Goal: Task Accomplishment & Management: Manage account settings

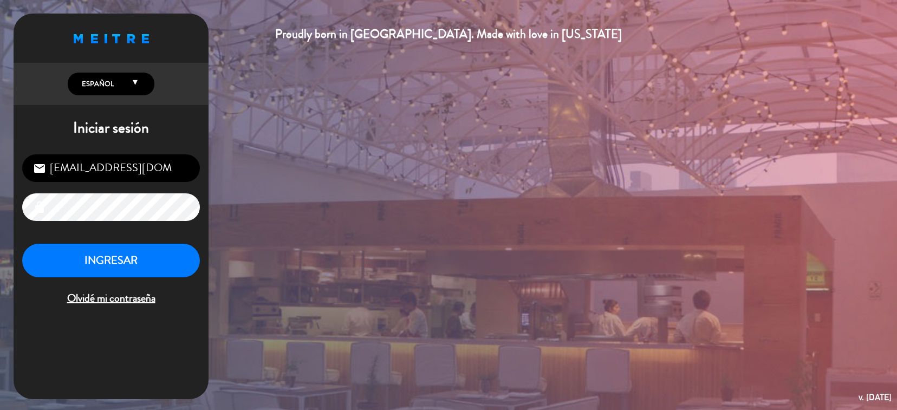
click at [66, 269] on button "INGRESAR" at bounding box center [111, 261] width 178 height 34
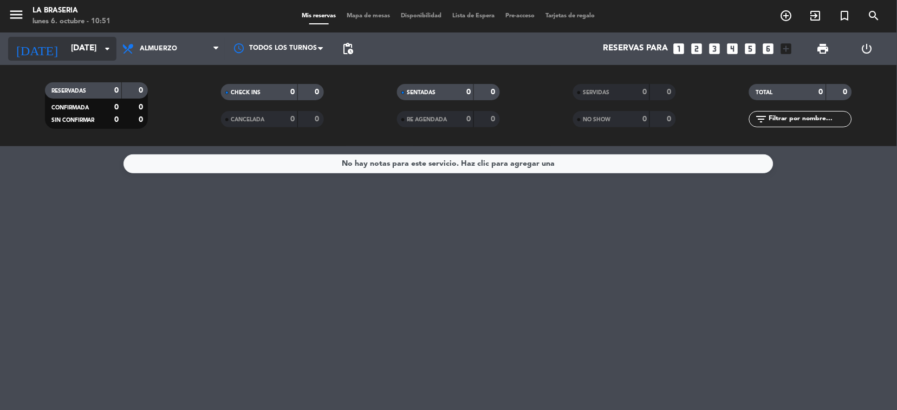
click at [75, 41] on input "[DATE]" at bounding box center [120, 48] width 108 height 21
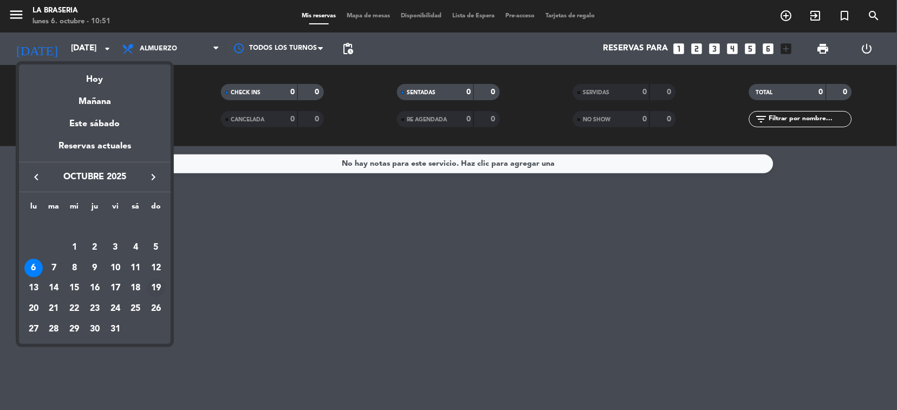
click at [157, 288] on div "19" at bounding box center [156, 288] width 18 height 18
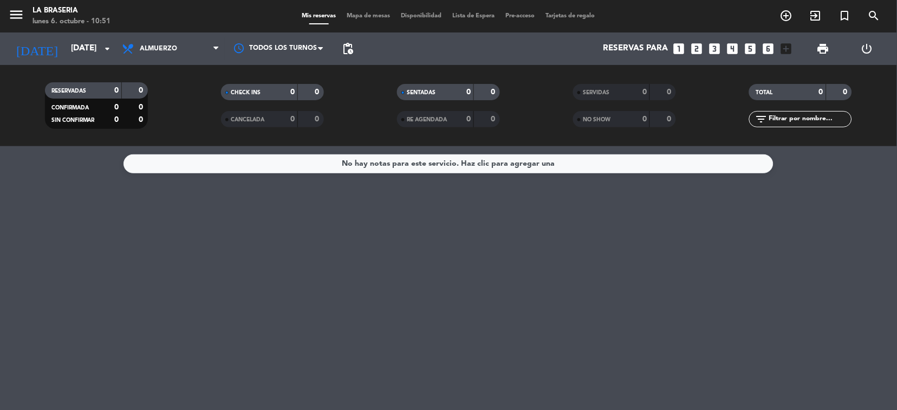
type input "[DATE]"
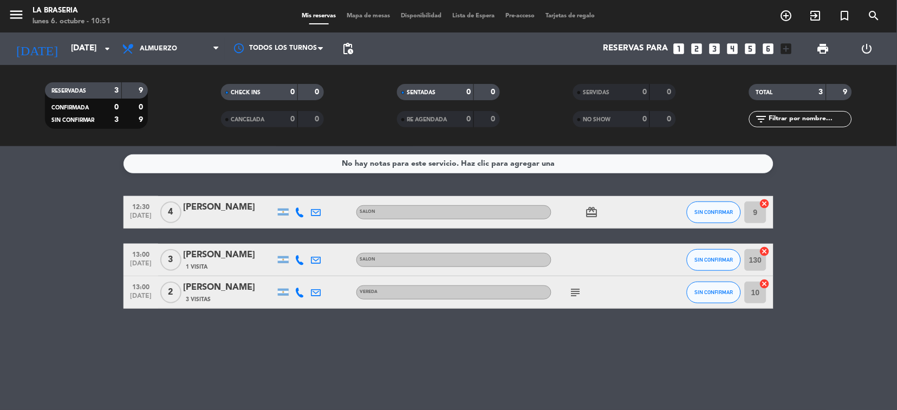
click at [575, 286] on icon "subject" at bounding box center [575, 292] width 13 height 13
click at [0, 260] on bookings-row "12:30 [DATE] 4 [PERSON_NAME] SALON card_giftcard SIN CONFIRMAR 9 cancel 13:00 […" at bounding box center [448, 252] width 897 height 113
click at [714, 50] on icon "looks_3" at bounding box center [715, 49] width 14 height 14
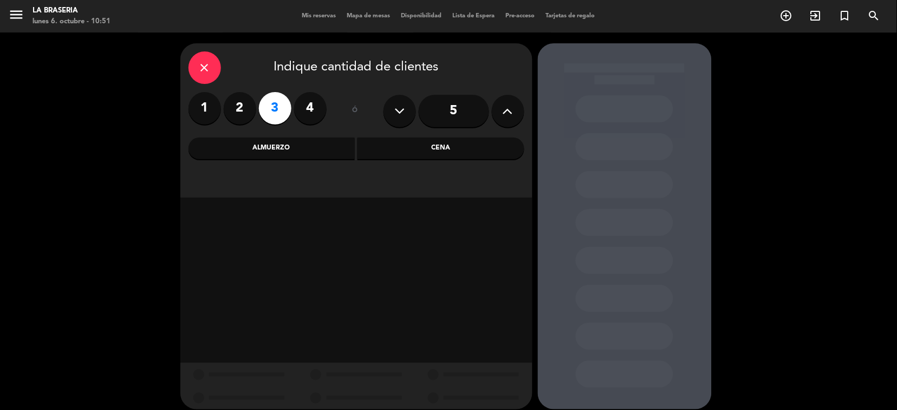
click at [345, 149] on div "Almuerzo" at bounding box center [271, 149] width 167 height 22
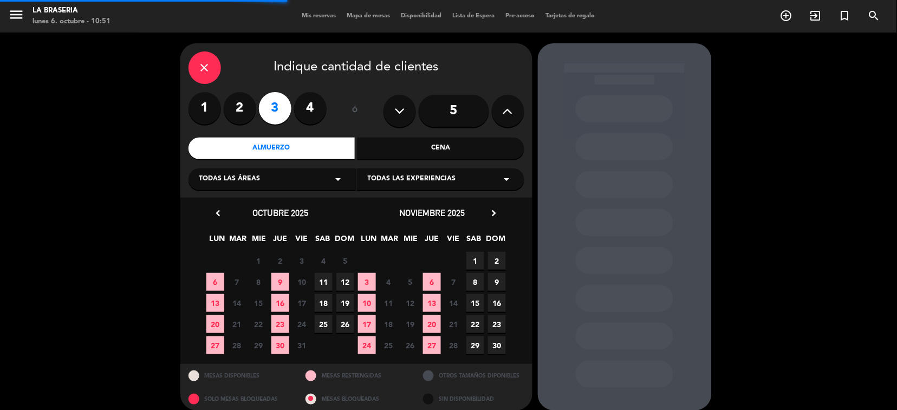
click at [315, 183] on div "Todas las áreas arrow_drop_down" at bounding box center [271, 179] width 167 height 22
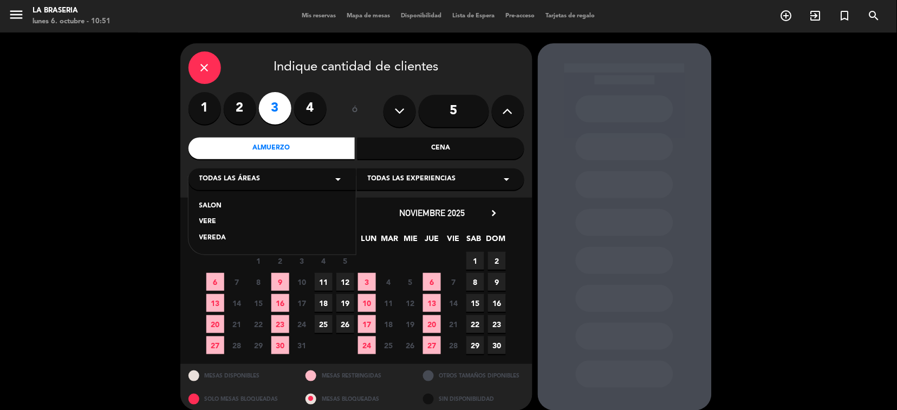
click at [236, 207] on div "SALON" at bounding box center [272, 206] width 146 height 11
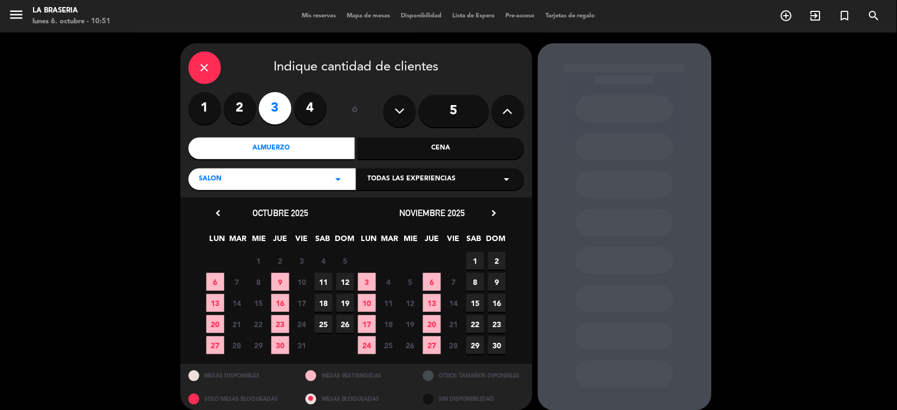
click at [350, 304] on span "19" at bounding box center [345, 303] width 18 height 18
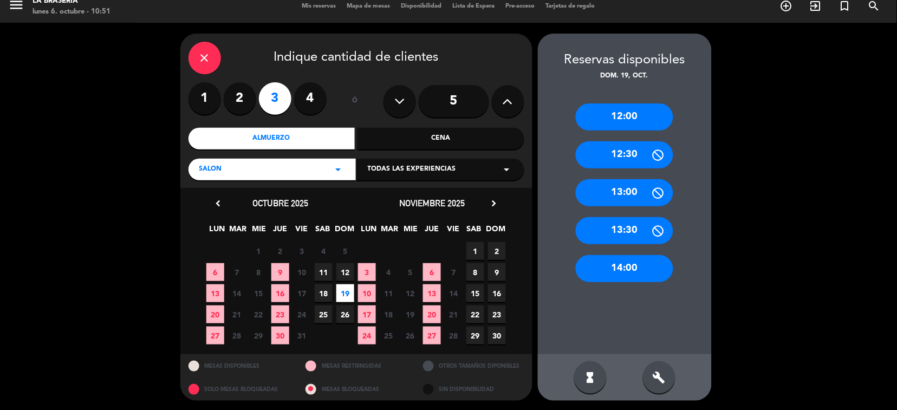
click at [56, 233] on div "close Indique cantidad de clientes 1 2 3 4 ó 5 Almuerzo Cena SALON arrow_drop_d…" at bounding box center [448, 217] width 897 height 389
click at [200, 56] on icon "close" at bounding box center [204, 57] width 13 height 13
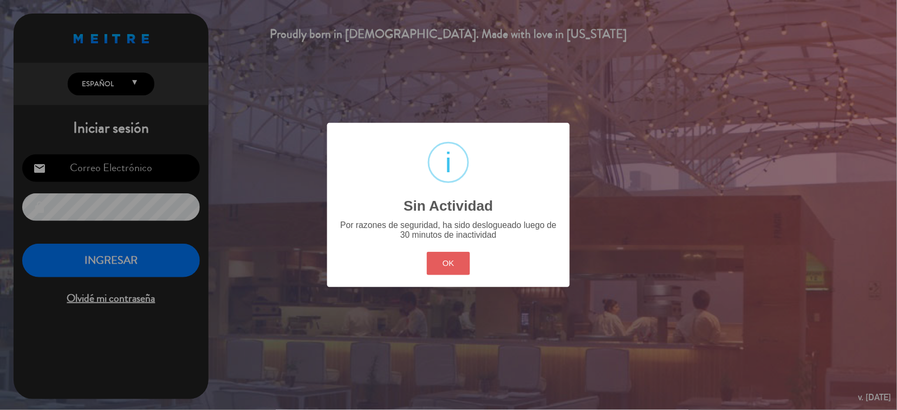
type input "[EMAIL_ADDRESS][DOMAIN_NAME]"
click at [450, 257] on button "OK" at bounding box center [449, 263] width 44 height 23
